Goal: Task Accomplishment & Management: Use online tool/utility

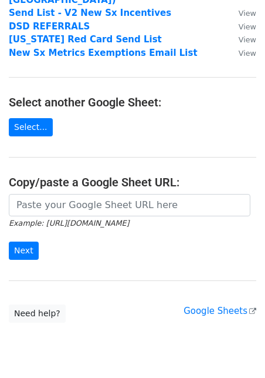
scroll to position [161, 0]
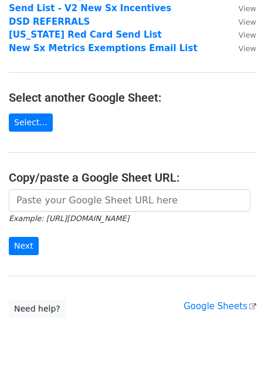
click at [159, 189] on form "Example: https://docs.google.com/spreadsheets/d/abc/edit Next" at bounding box center [133, 222] width 248 height 66
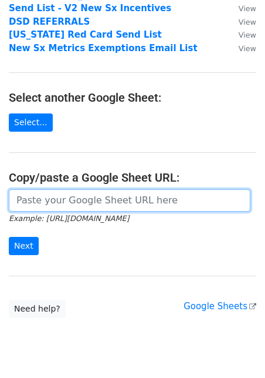
click at [152, 189] on input "url" at bounding box center [130, 200] width 242 height 22
paste input "They basically want an engineer + data engineer + finance person + ops / strate…"
type input "They basically want an engineer + data engineer + finance person + ops / strate…"
click at [54, 189] on input "url" at bounding box center [130, 200] width 242 height 22
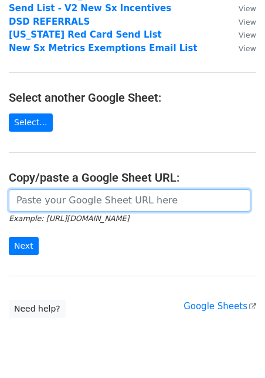
paste input "https://docs.google.com/spreadsheets/d/1JCWpI-lnC1X_r_P-CA5EZmJDh33FLIIB08R1_xD…"
type input "https://docs.google.com/spreadsheets/d/1JCWpI-lnC1X_r_P-CA5EZmJDh33FLIIB08R1_xD…"
click at [9, 237] on input "Next" at bounding box center [24, 246] width 30 height 18
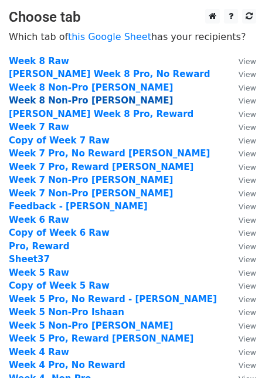
click at [41, 96] on strong "Week 8 Non-Pro Emily" at bounding box center [91, 100] width 164 height 11
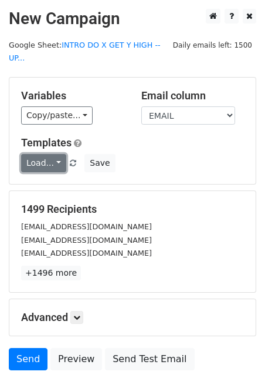
click at [56, 154] on link "Load..." at bounding box center [43, 163] width 45 height 18
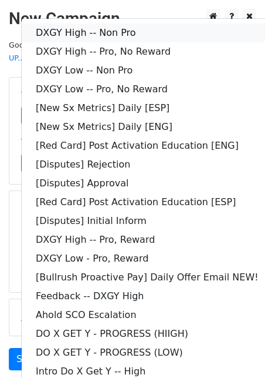
click at [96, 25] on link "DXGY High -- Non Pro" at bounding box center [147, 32] width 251 height 19
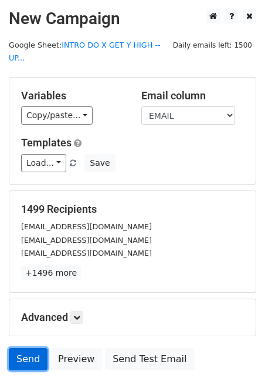
click at [35, 349] on link "Send" at bounding box center [28, 359] width 39 height 22
